Goal: Navigation & Orientation: Find specific page/section

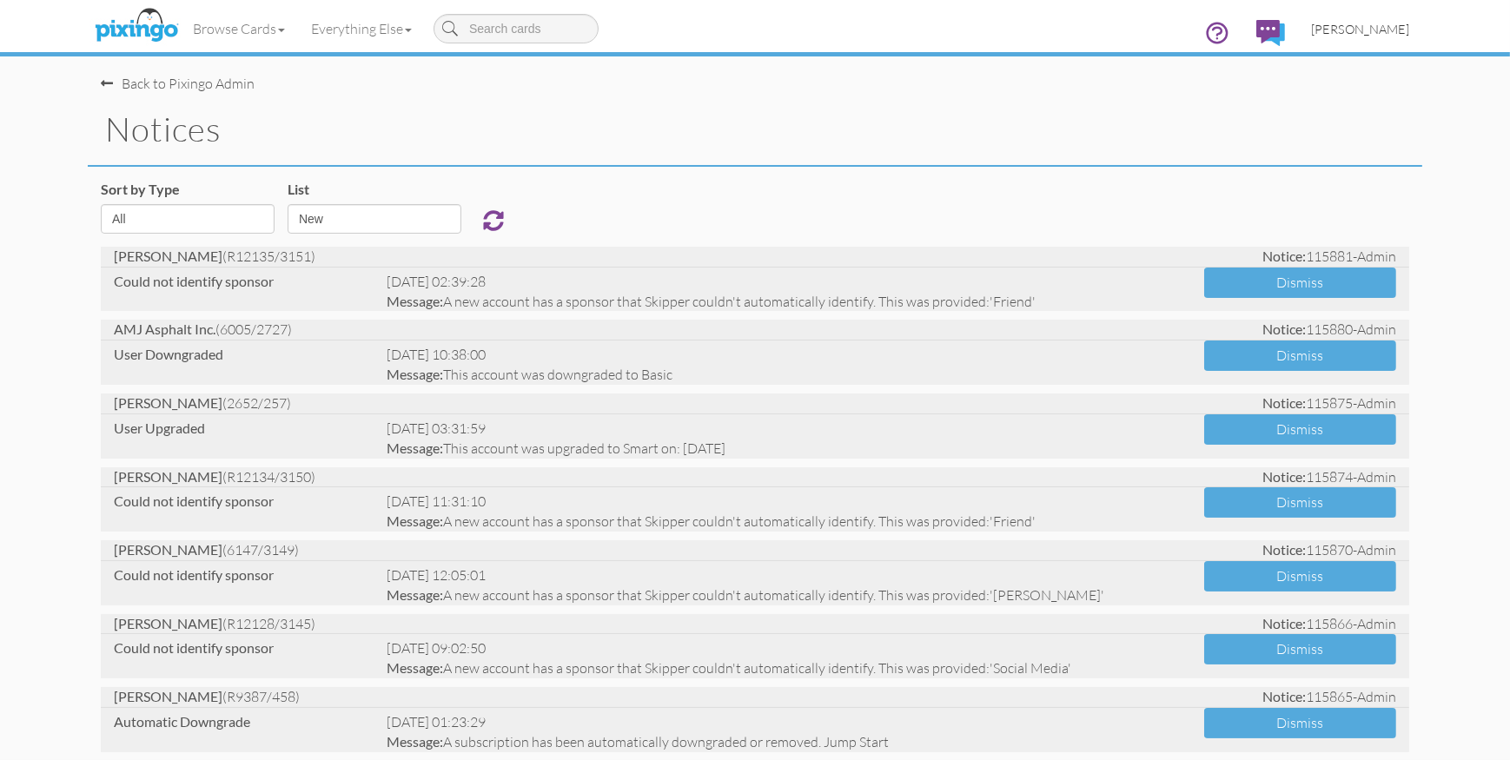
click at [1344, 35] on span "[PERSON_NAME]" at bounding box center [1360, 29] width 98 height 15
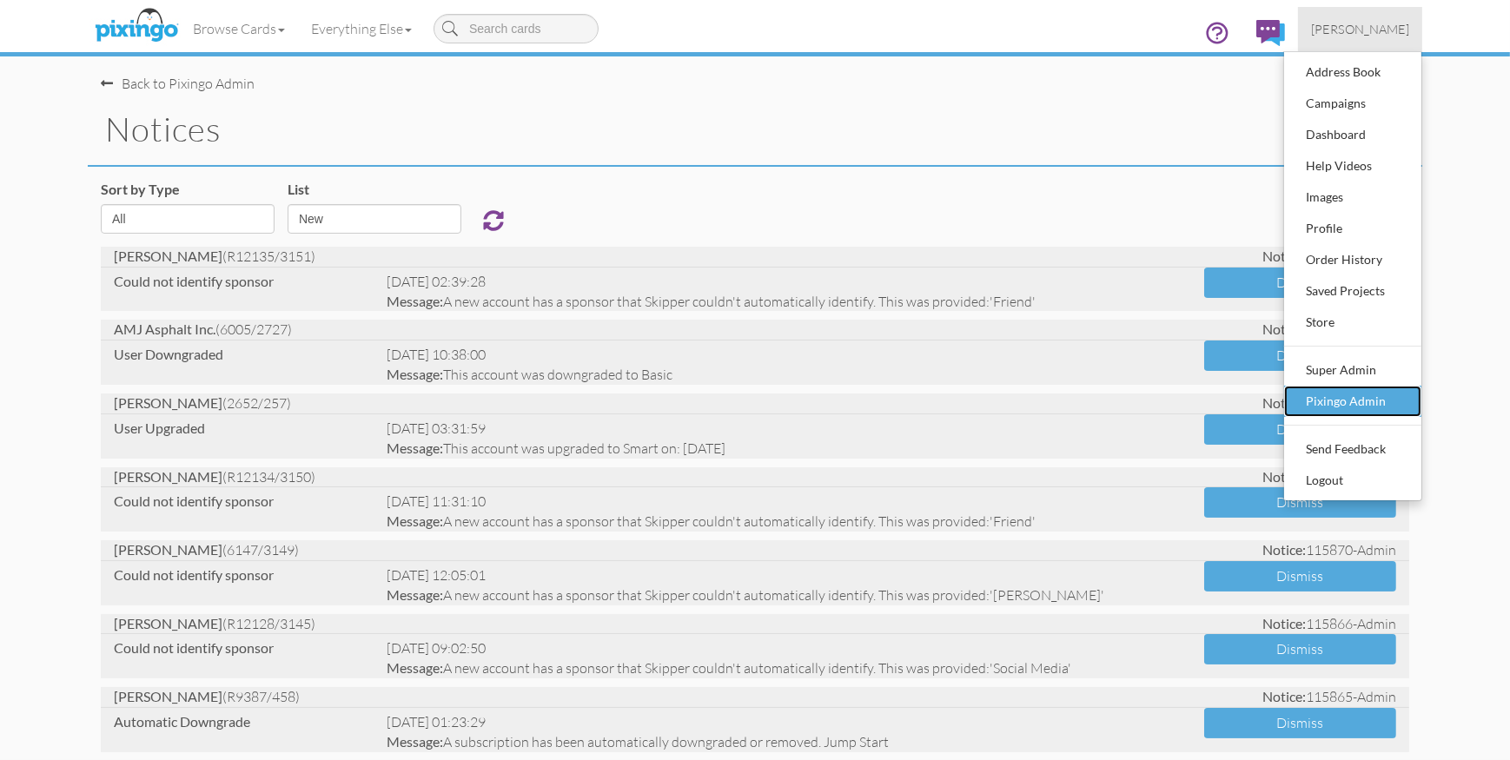
click at [1394, 399] on div "Pixingo Admin" at bounding box center [1353, 401] width 103 height 26
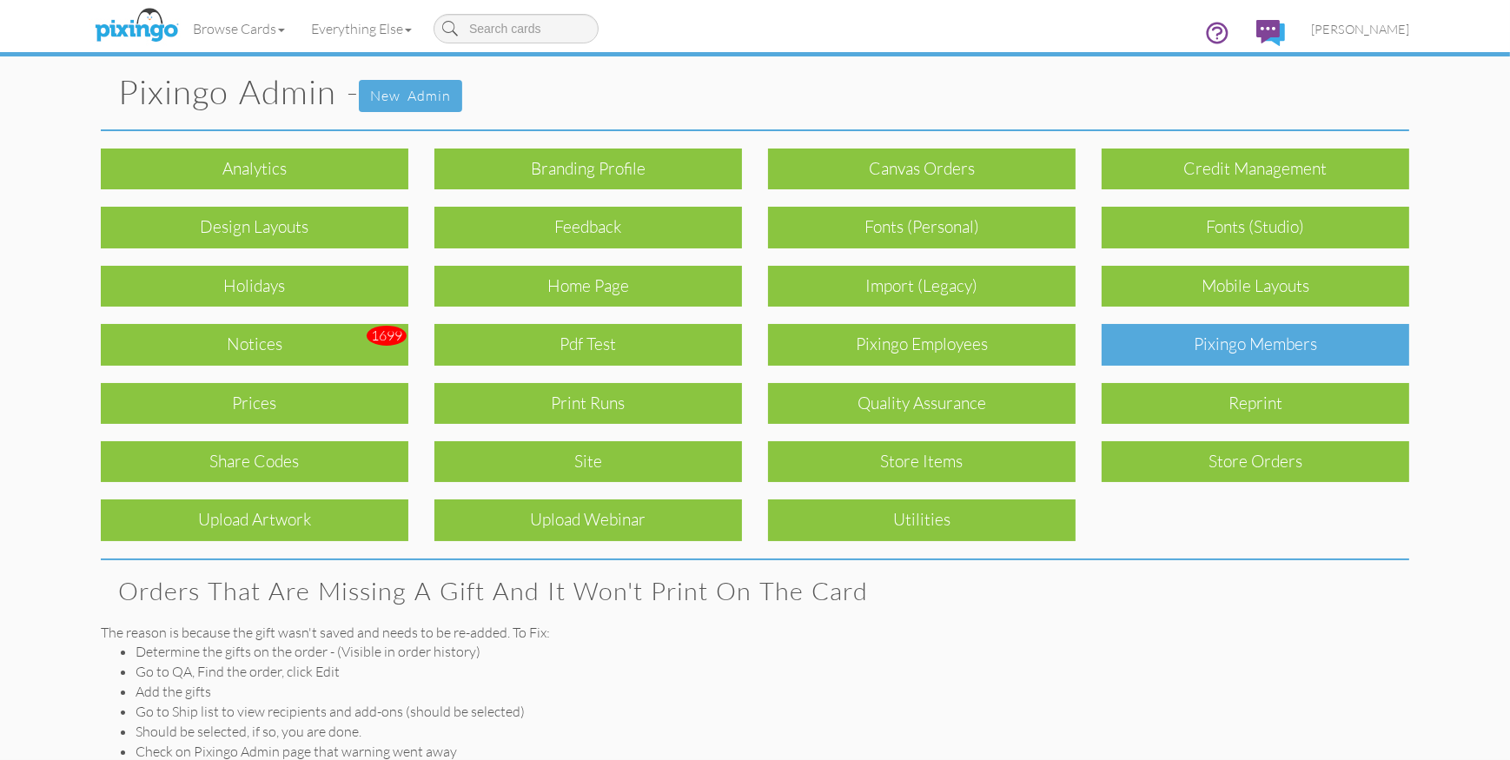
click at [1261, 349] on div "Pixingo Members" at bounding box center [1256, 344] width 308 height 41
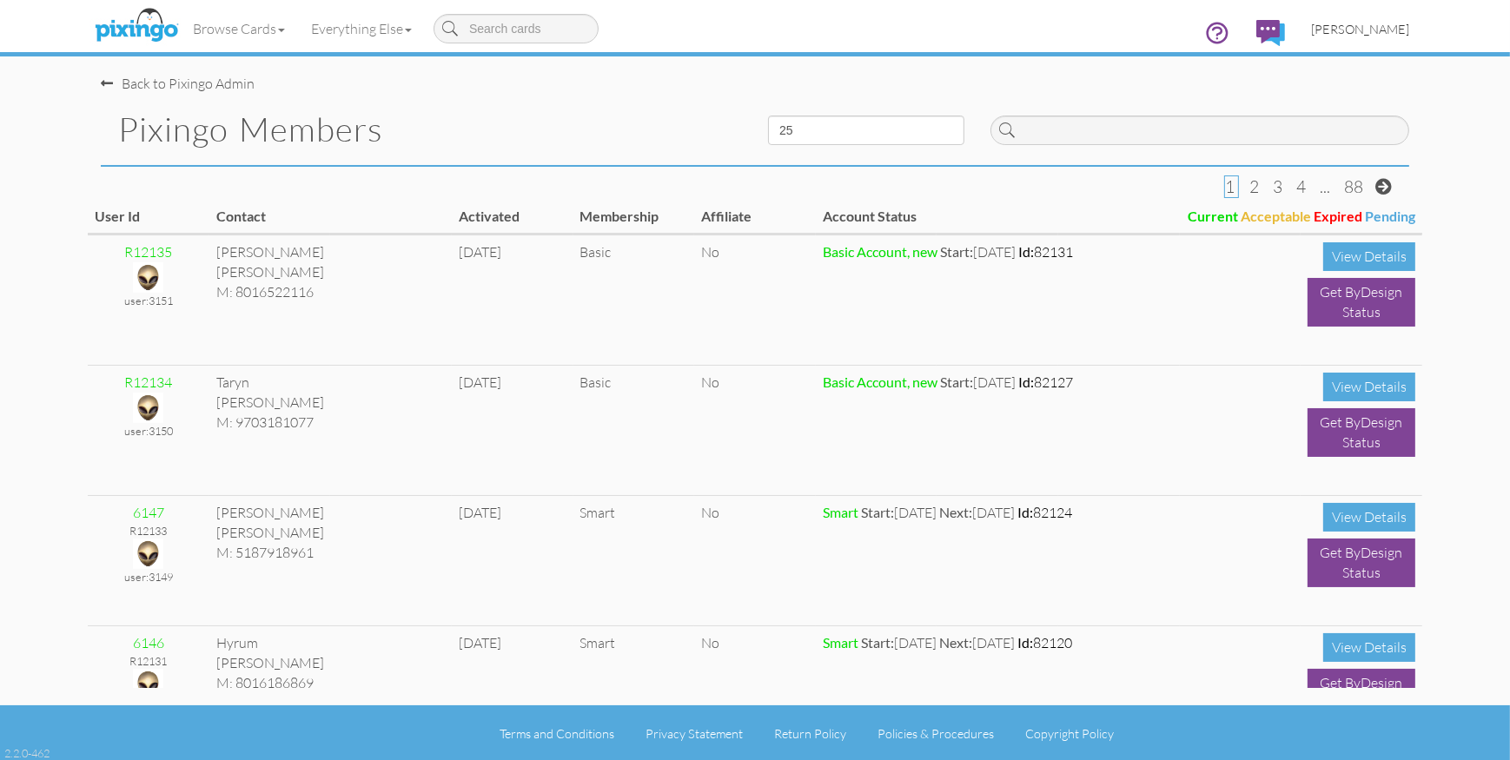
click at [1363, 28] on span "[PERSON_NAME]" at bounding box center [1360, 29] width 98 height 15
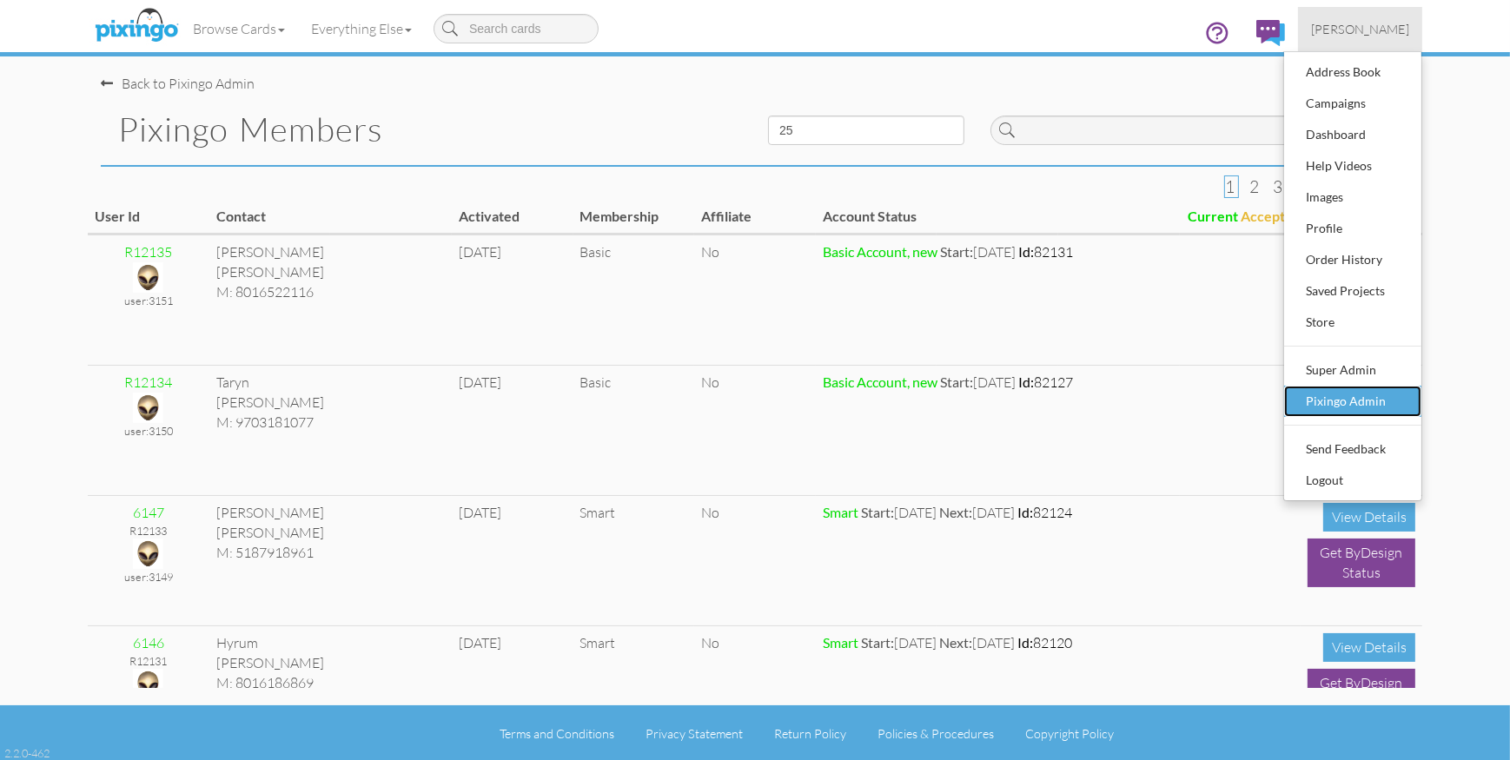
click at [1370, 403] on div "Pixingo Admin" at bounding box center [1353, 401] width 103 height 26
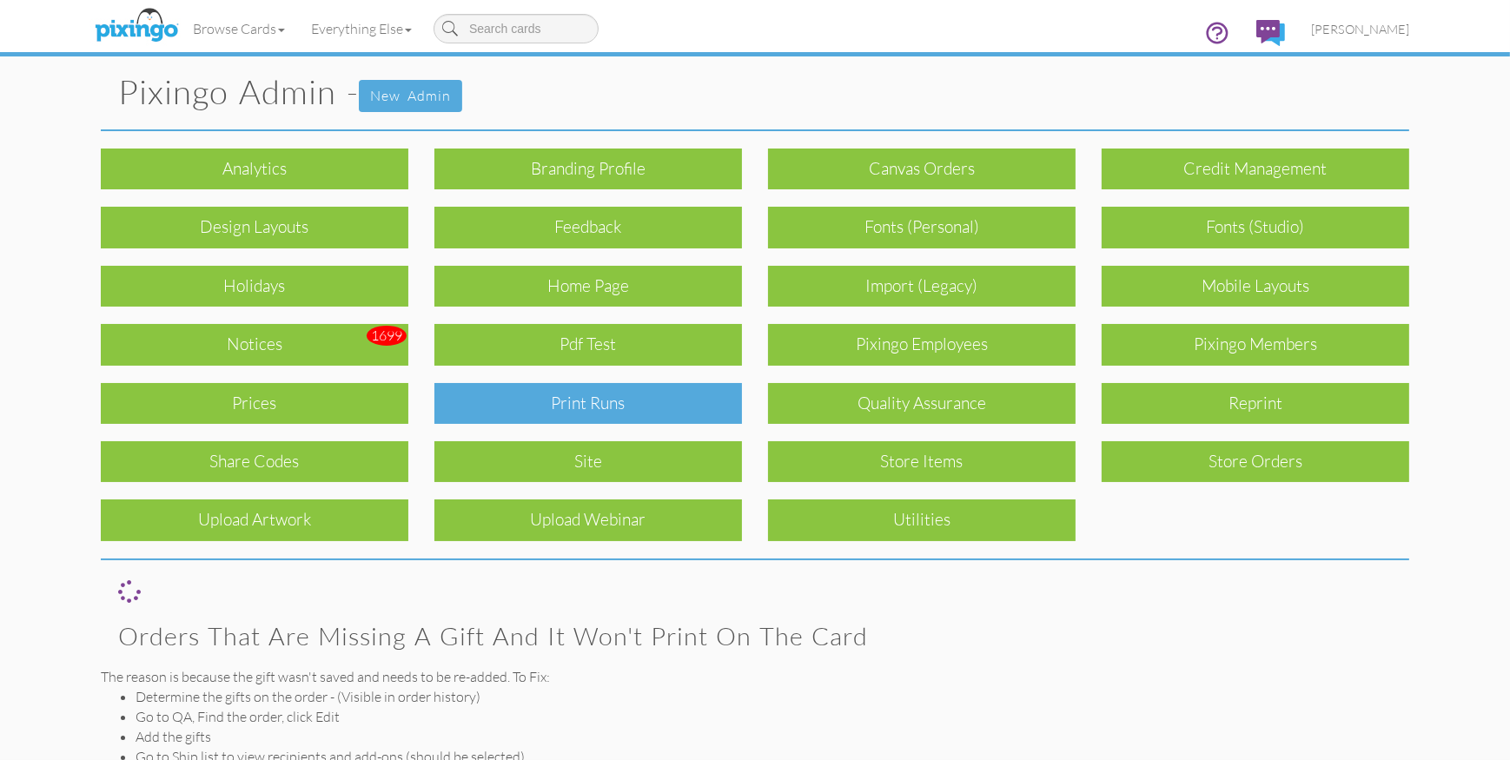
click at [647, 396] on div "Print Runs" at bounding box center [589, 403] width 308 height 41
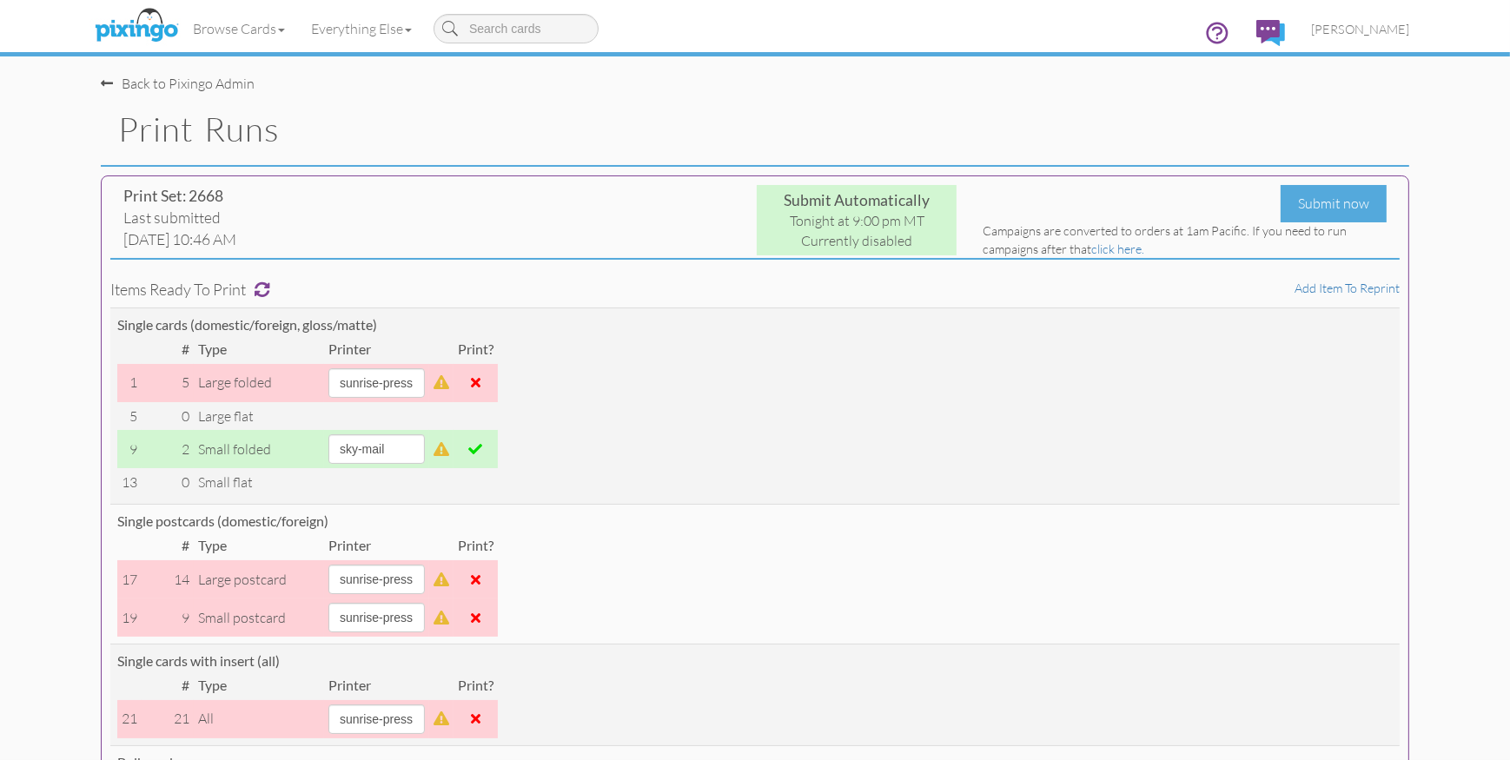
click at [582, 83] on div "Back to Pixingo Admin" at bounding box center [762, 74] width 1322 height 37
